Goal: Information Seeking & Learning: Learn about a topic

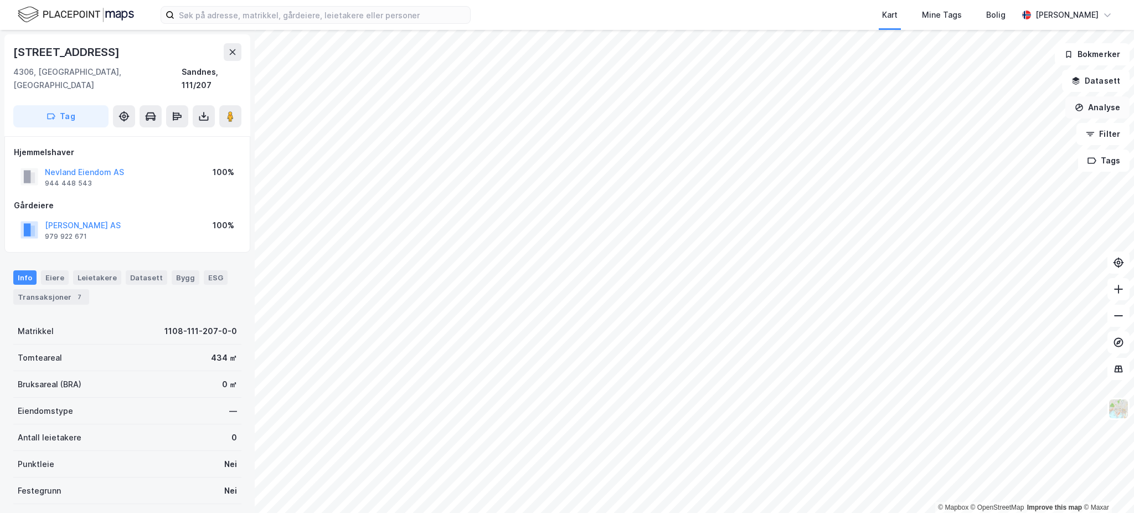
click at [1092, 98] on button "Analyse" at bounding box center [1097, 107] width 64 height 22
click at [990, 132] on div "Tegn område" at bounding box center [1001, 130] width 96 height 9
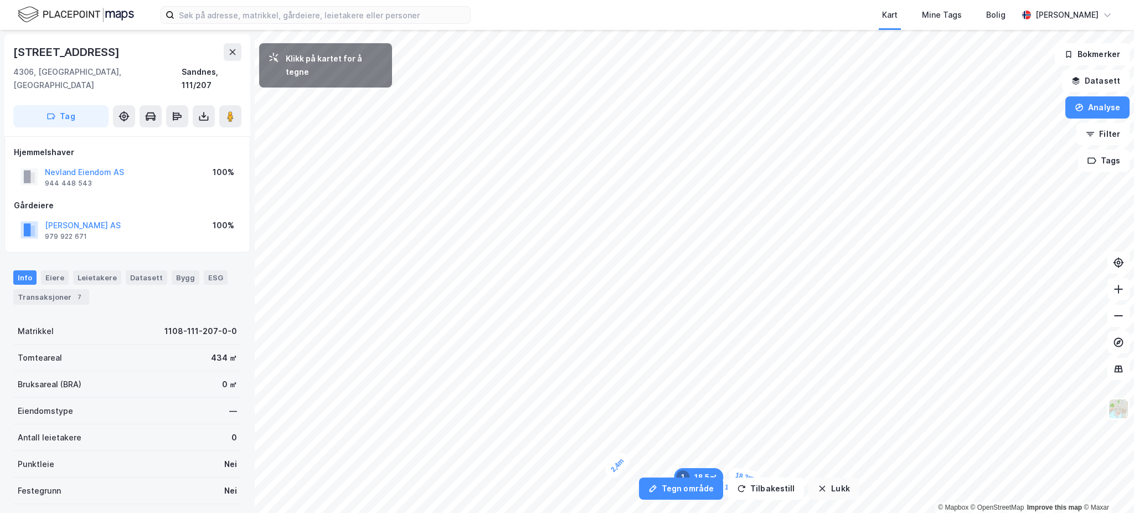
click at [821, 486] on icon "button" at bounding box center [822, 488] width 9 height 9
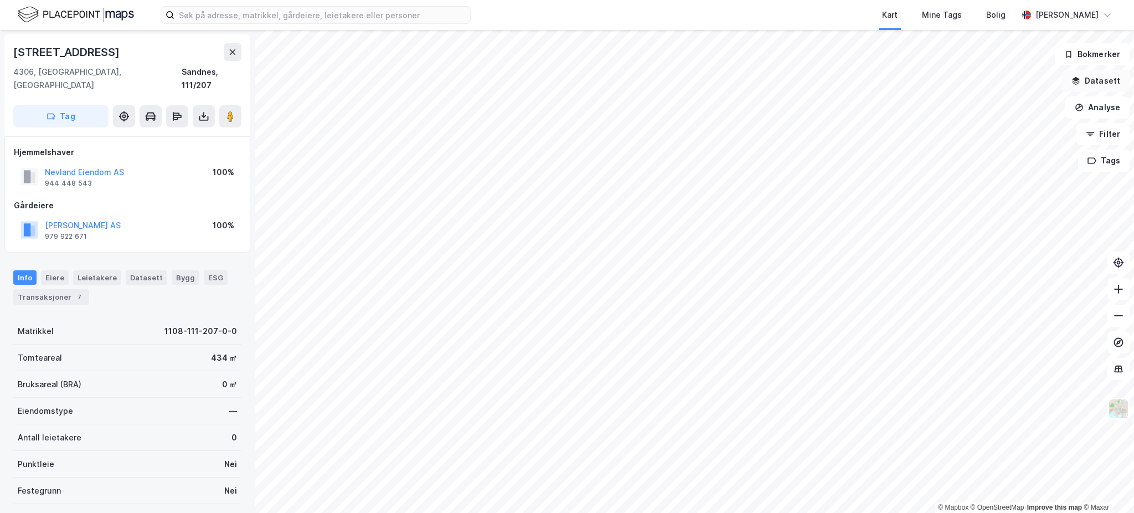
click at [1092, 87] on button "Datasett" at bounding box center [1096, 81] width 68 height 22
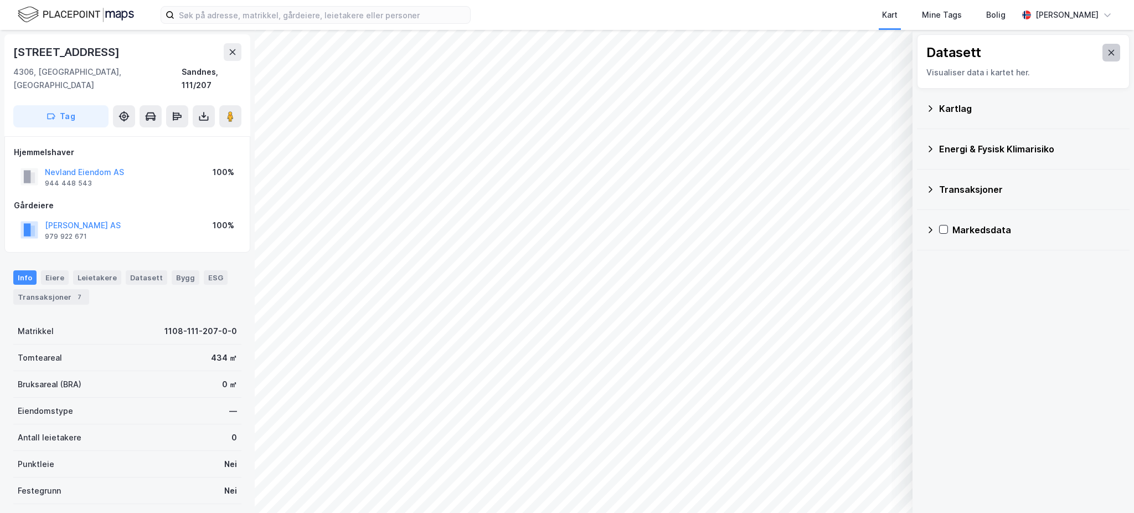
click at [1107, 50] on icon at bounding box center [1111, 52] width 9 height 9
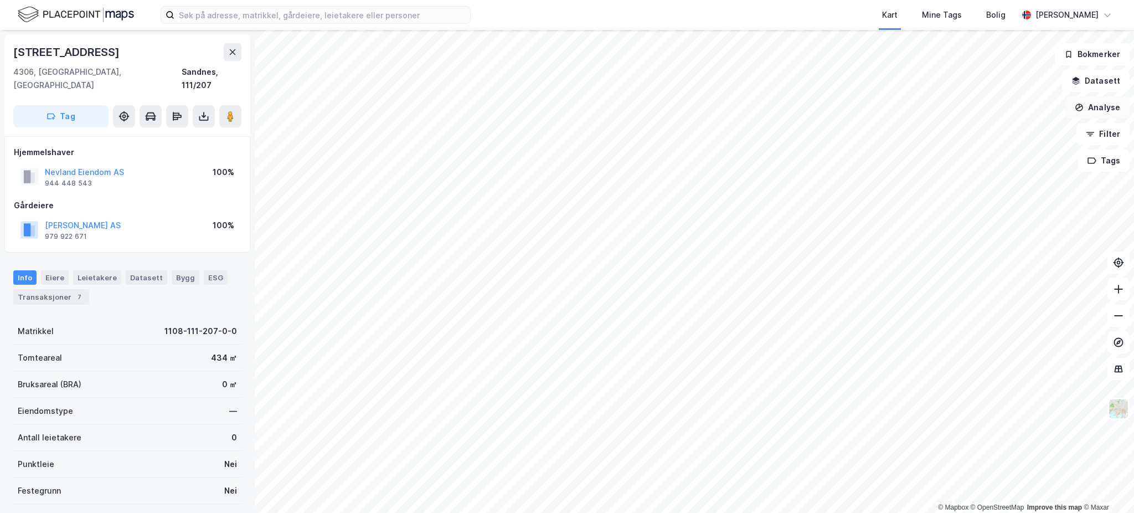
click at [1095, 103] on button "Analyse" at bounding box center [1097, 107] width 64 height 22
click at [979, 106] on div "Mål avstand" at bounding box center [1001, 108] width 96 height 9
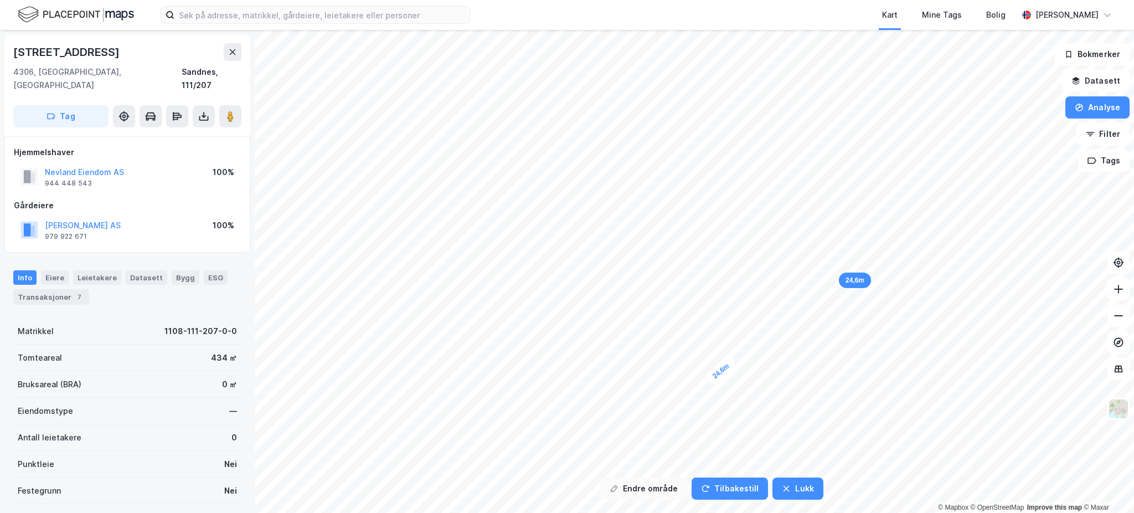
click at [635, 484] on button "Endre område" at bounding box center [643, 488] width 87 height 22
click at [661, 481] on button "Endre område" at bounding box center [643, 488] width 87 height 22
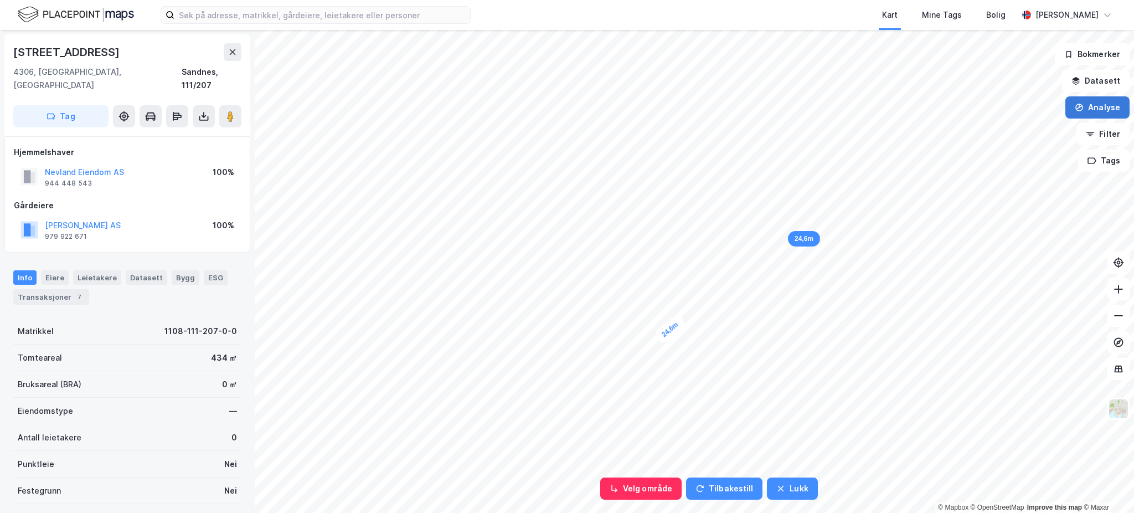
click at [1095, 96] on button "Analyse" at bounding box center [1097, 107] width 64 height 22
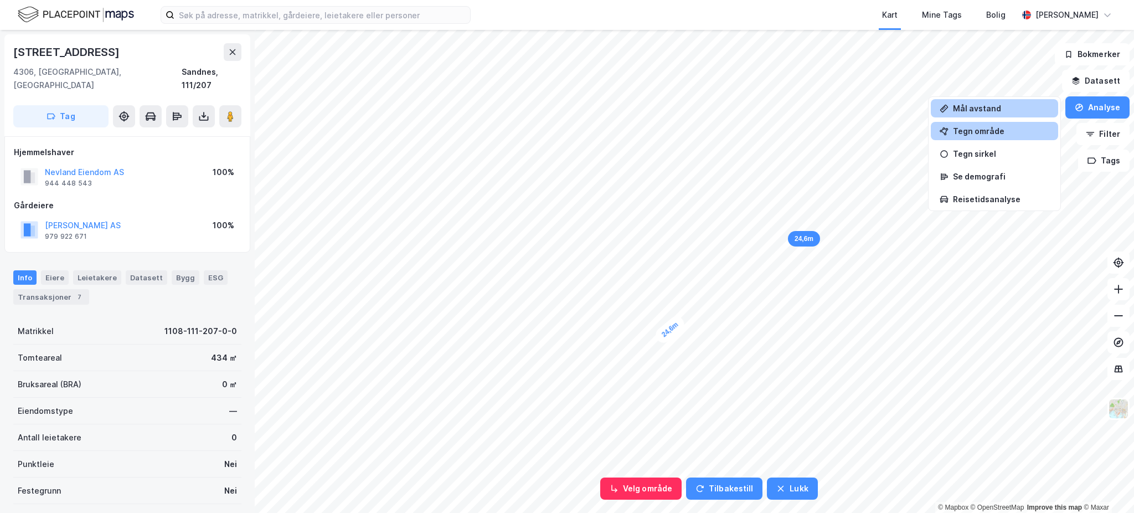
click at [980, 131] on div "Tegn område" at bounding box center [1001, 130] width 96 height 9
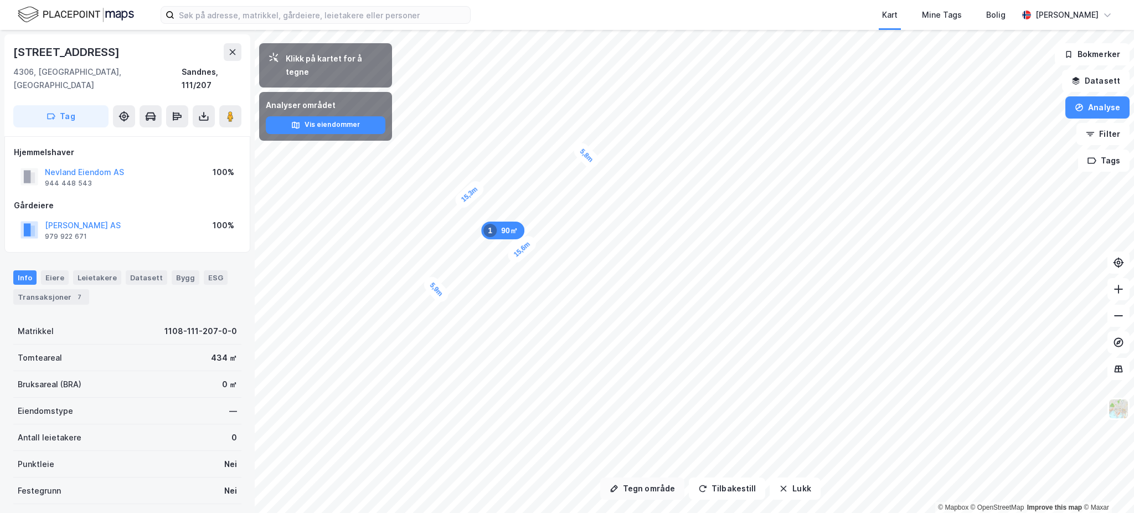
click at [633, 486] on button "Tegn område" at bounding box center [642, 488] width 84 height 22
click at [1117, 79] on button "Datasett" at bounding box center [1096, 81] width 68 height 22
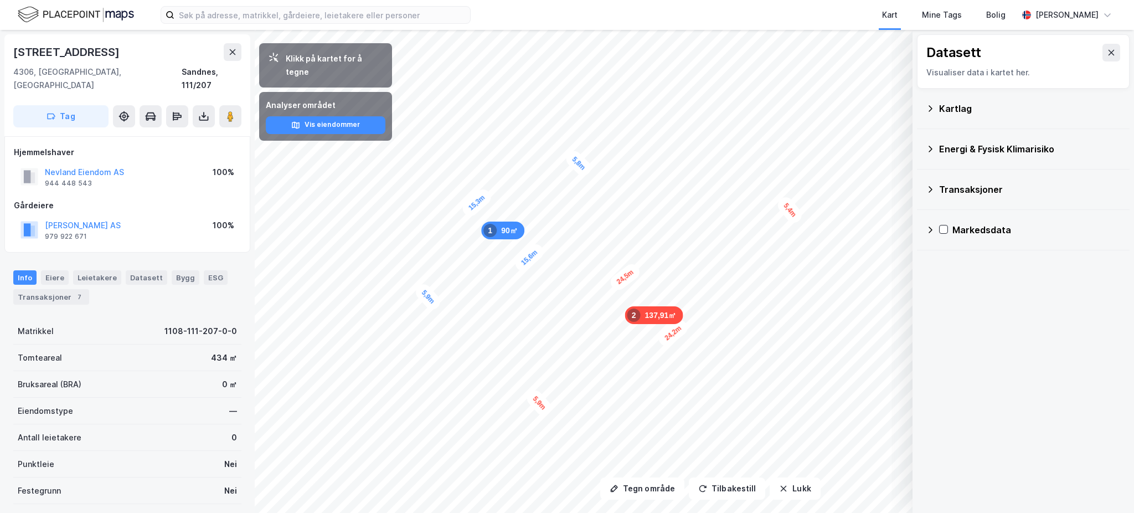
click at [1019, 109] on div "Kartlag" at bounding box center [1030, 108] width 182 height 13
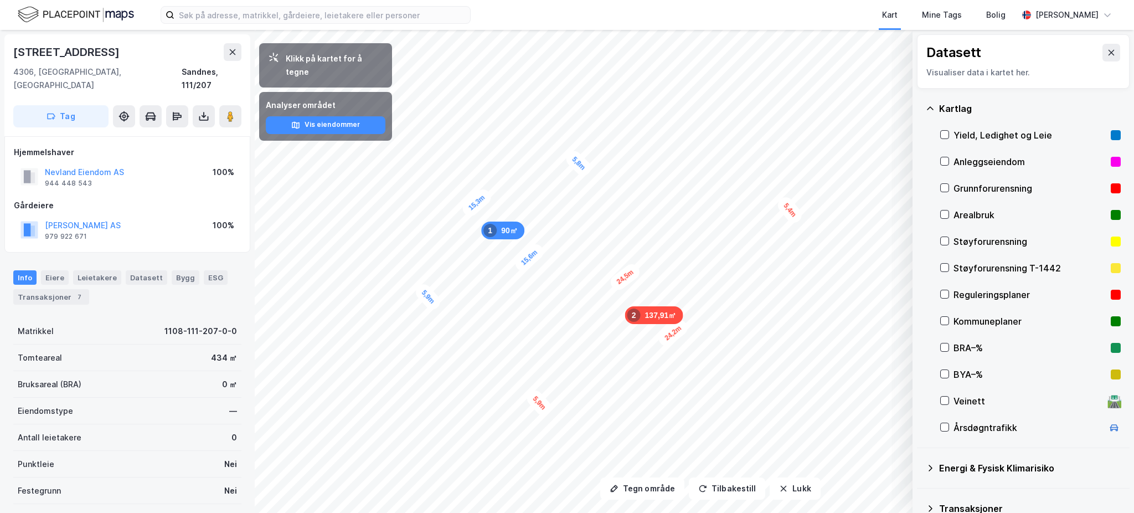
click at [979, 298] on div "Reguleringsplaner" at bounding box center [1029, 294] width 153 height 13
click at [977, 316] on div "Kommuneplaner" at bounding box center [1029, 320] width 153 height 13
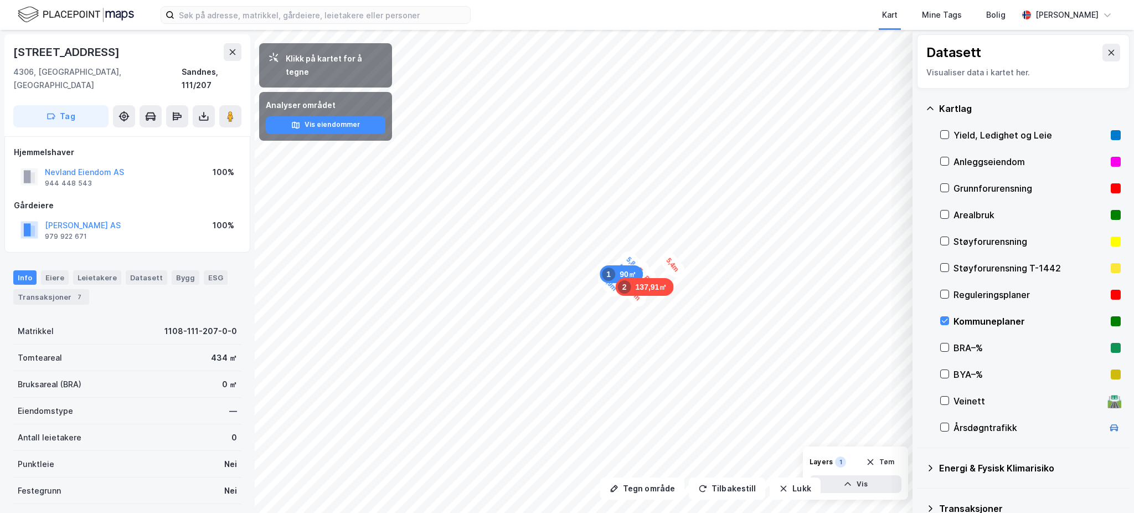
click at [955, 314] on div "Kommuneplaner" at bounding box center [1029, 320] width 153 height 13
click at [1107, 50] on icon at bounding box center [1111, 52] width 9 height 9
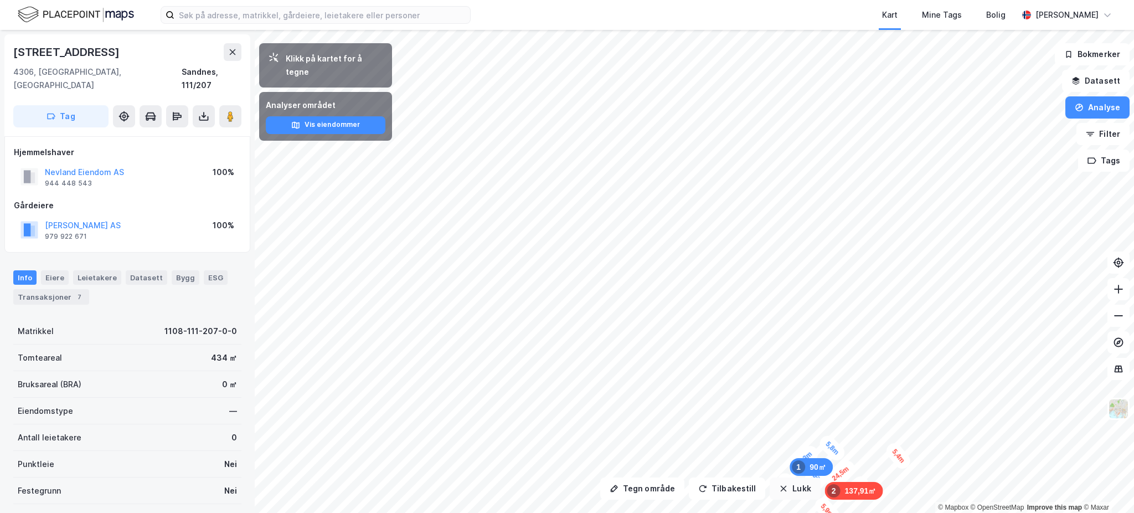
click at [790, 491] on button "Lukk" at bounding box center [795, 488] width 50 height 22
